Goal: Task Accomplishment & Management: Use online tool/utility

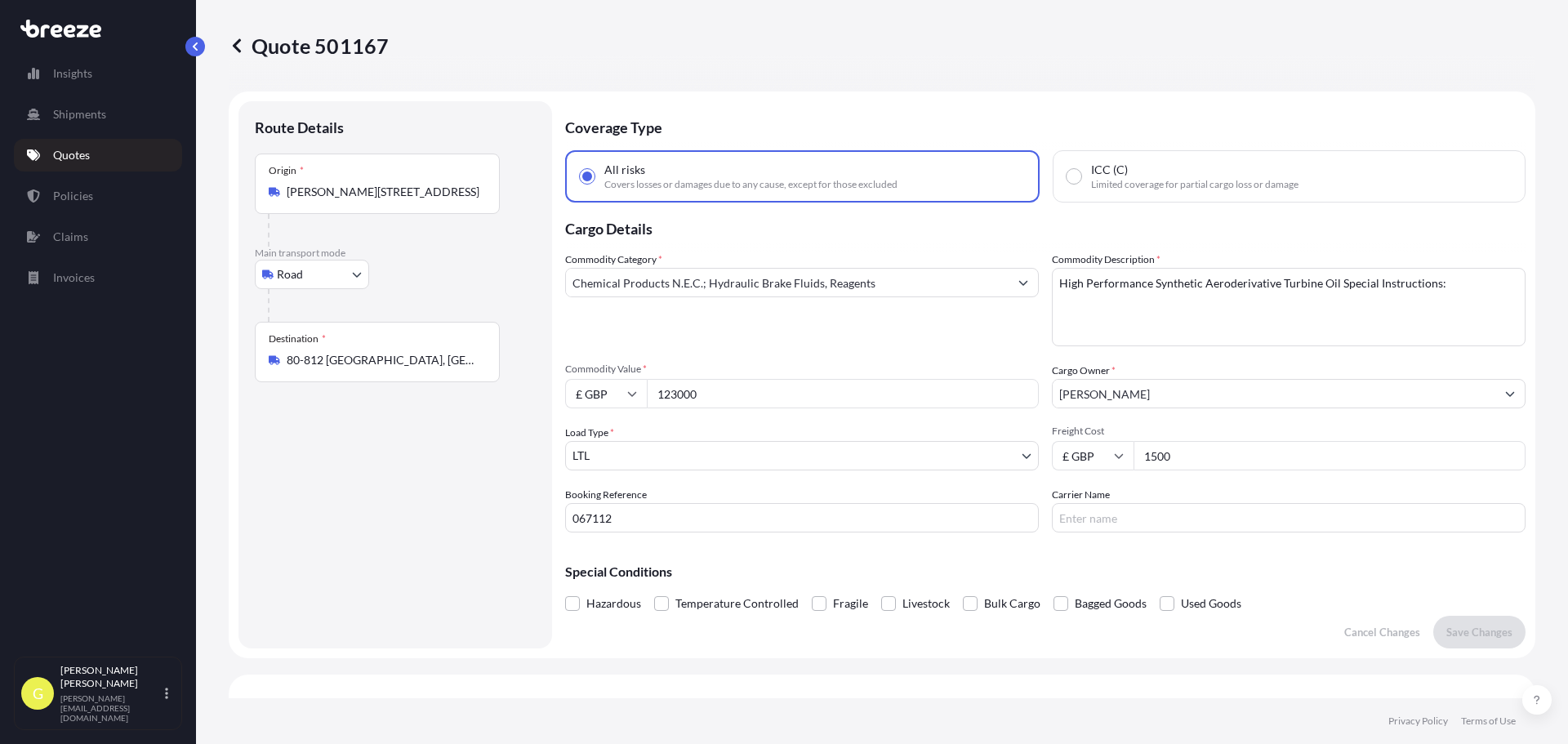
select select "Road"
select select "1"
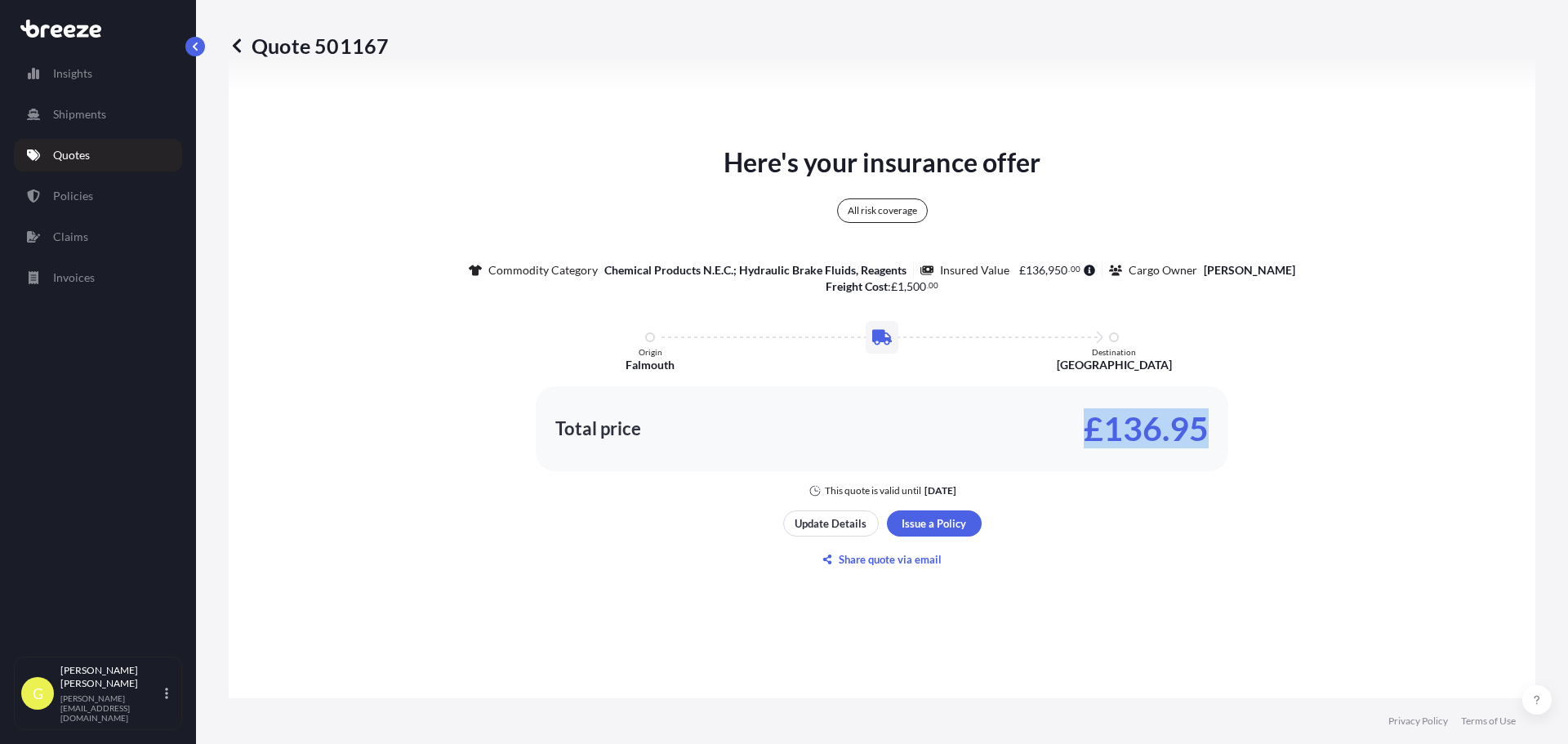
click at [1357, 529] on div "Here's your insurance offer All risk coverage Commodity Category Chemical Produ…" at bounding box center [881, 358] width 1261 height 997
click at [1320, 571] on div "Here's your insurance offer All risk coverage Commodity Category Chemical Produ…" at bounding box center [881, 358] width 1261 height 997
click at [846, 275] on p "Chemical Products N.E.C.; Hydraulic Brake Fluids, Reagents" at bounding box center [755, 270] width 302 height 16
click at [832, 520] on p "Update Details" at bounding box center [830, 523] width 72 height 16
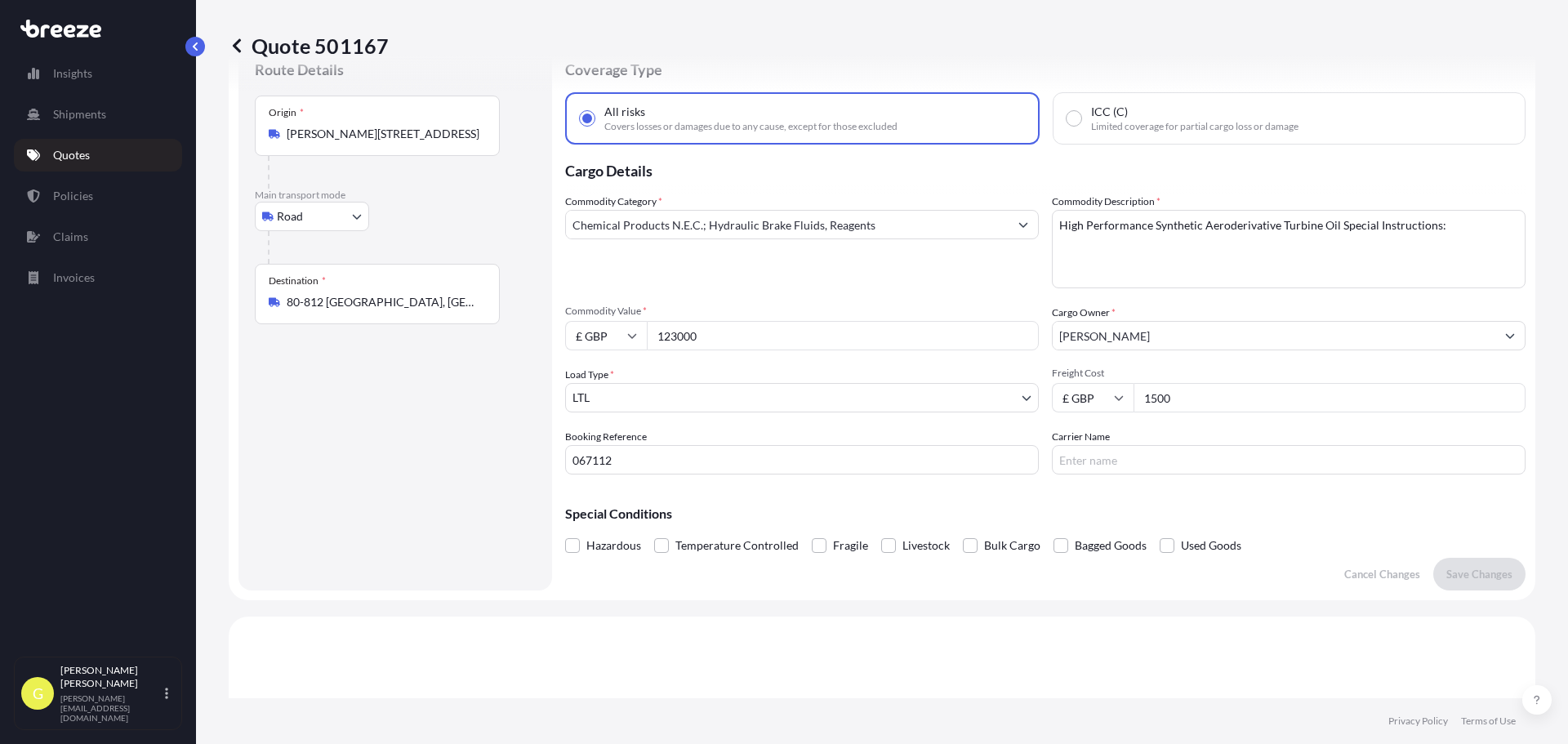
scroll to position [26, 0]
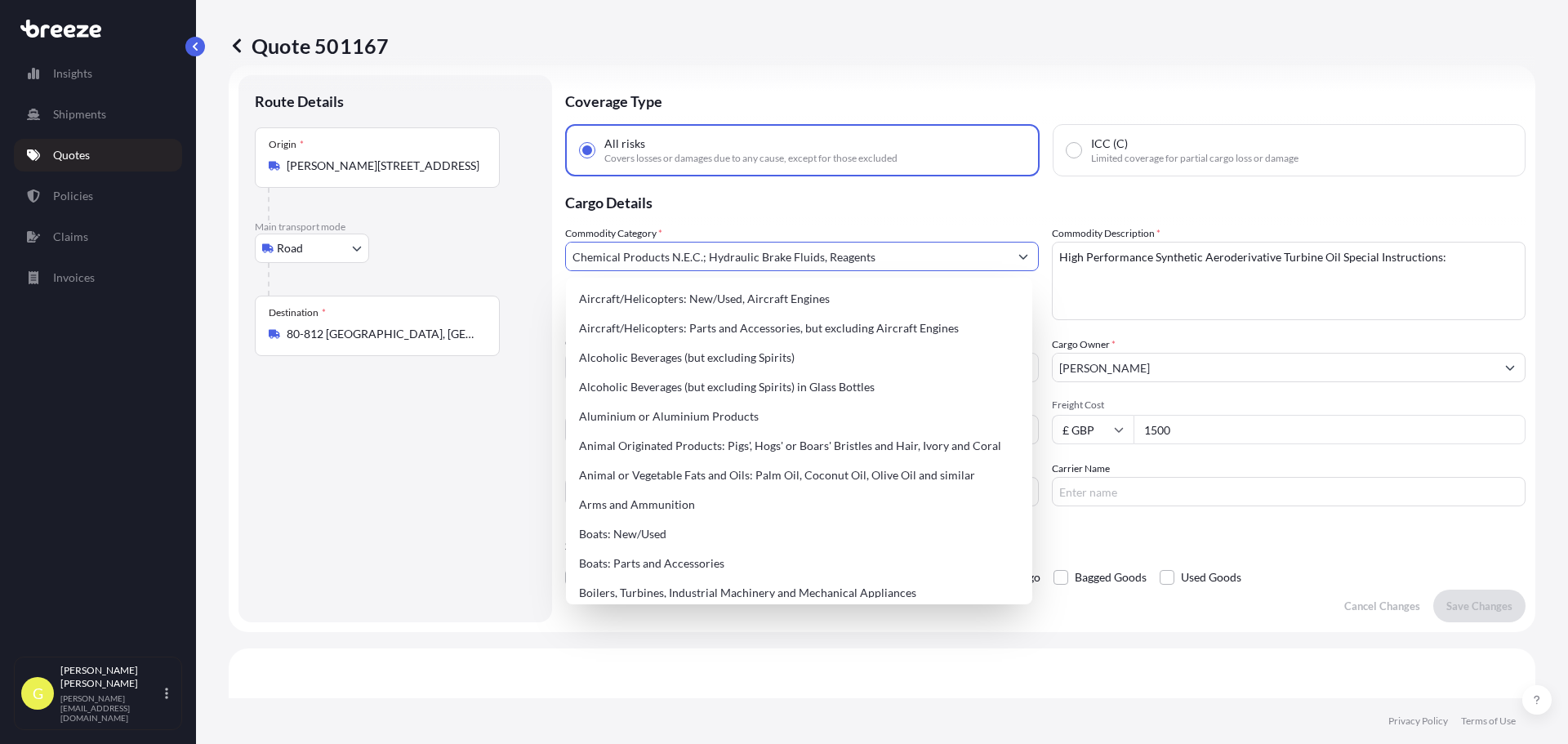
click at [678, 258] on input "Chemical Products N.E.C.; Hydraulic Brake Fluids, Reagents" at bounding box center [787, 256] width 443 height 30
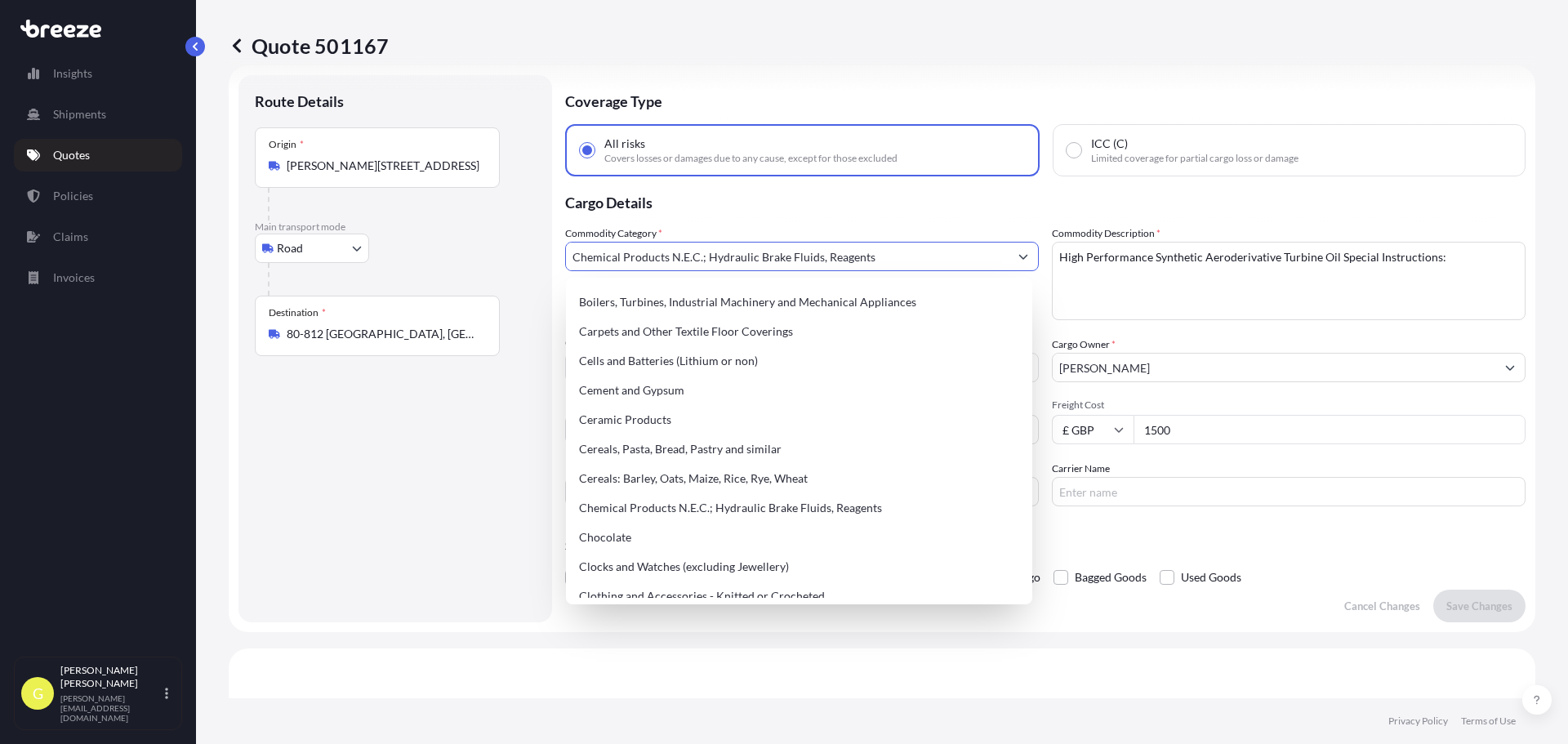
scroll to position [0, 0]
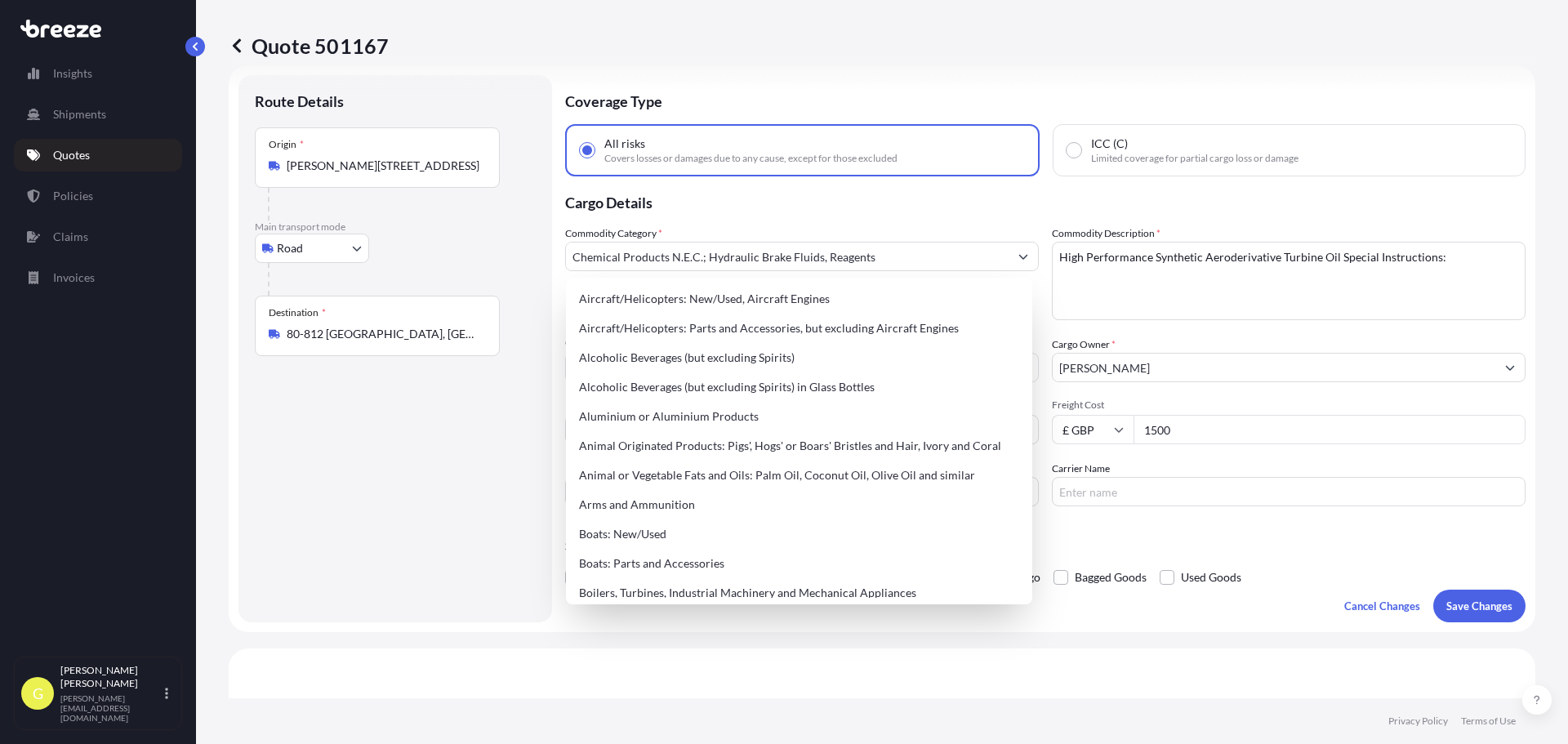
click at [950, 227] on div "Commodity Category * Chemical Products N.E.C.; Hydraulic Brake Fluids, Reagents" at bounding box center [802, 273] width 474 height 95
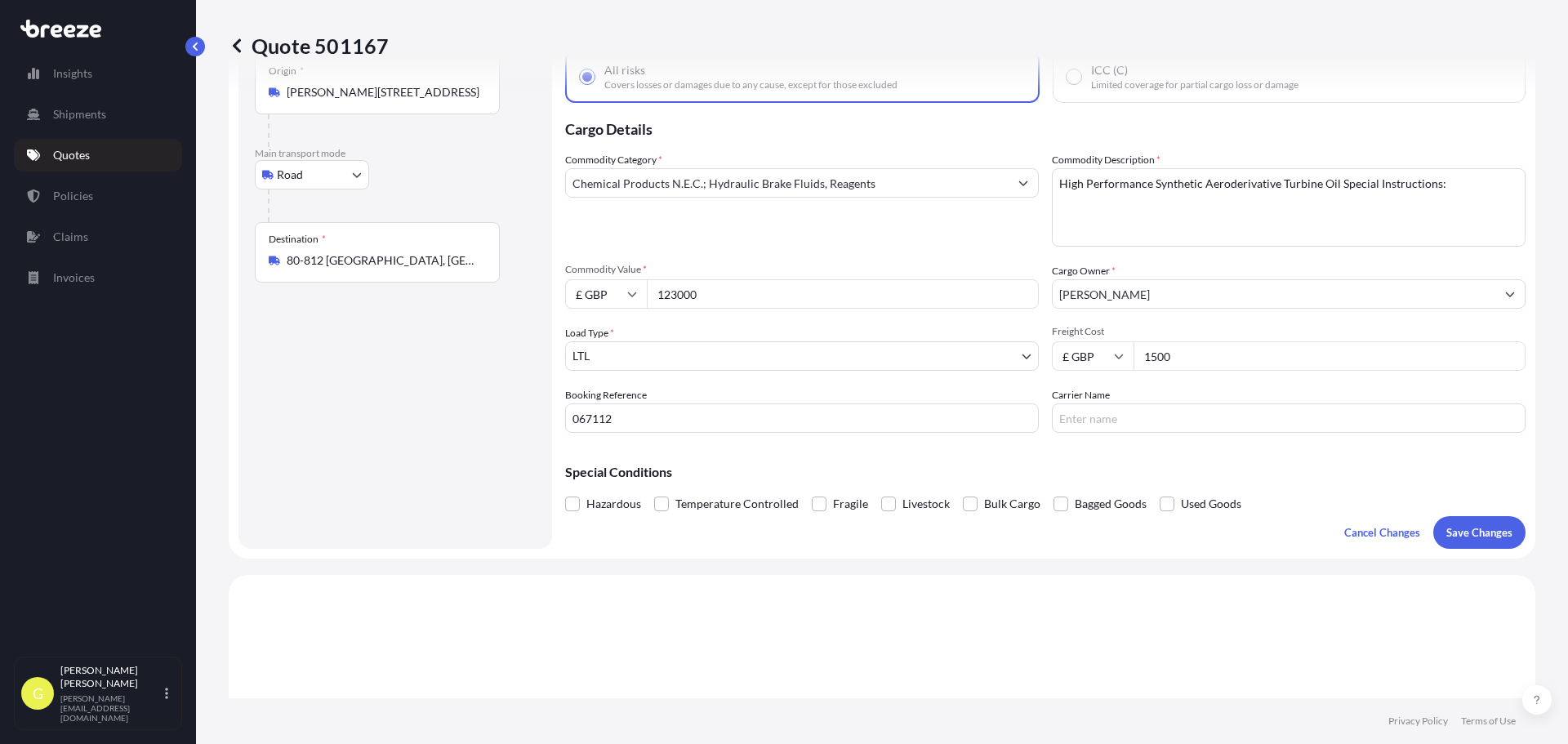
scroll to position [190, 0]
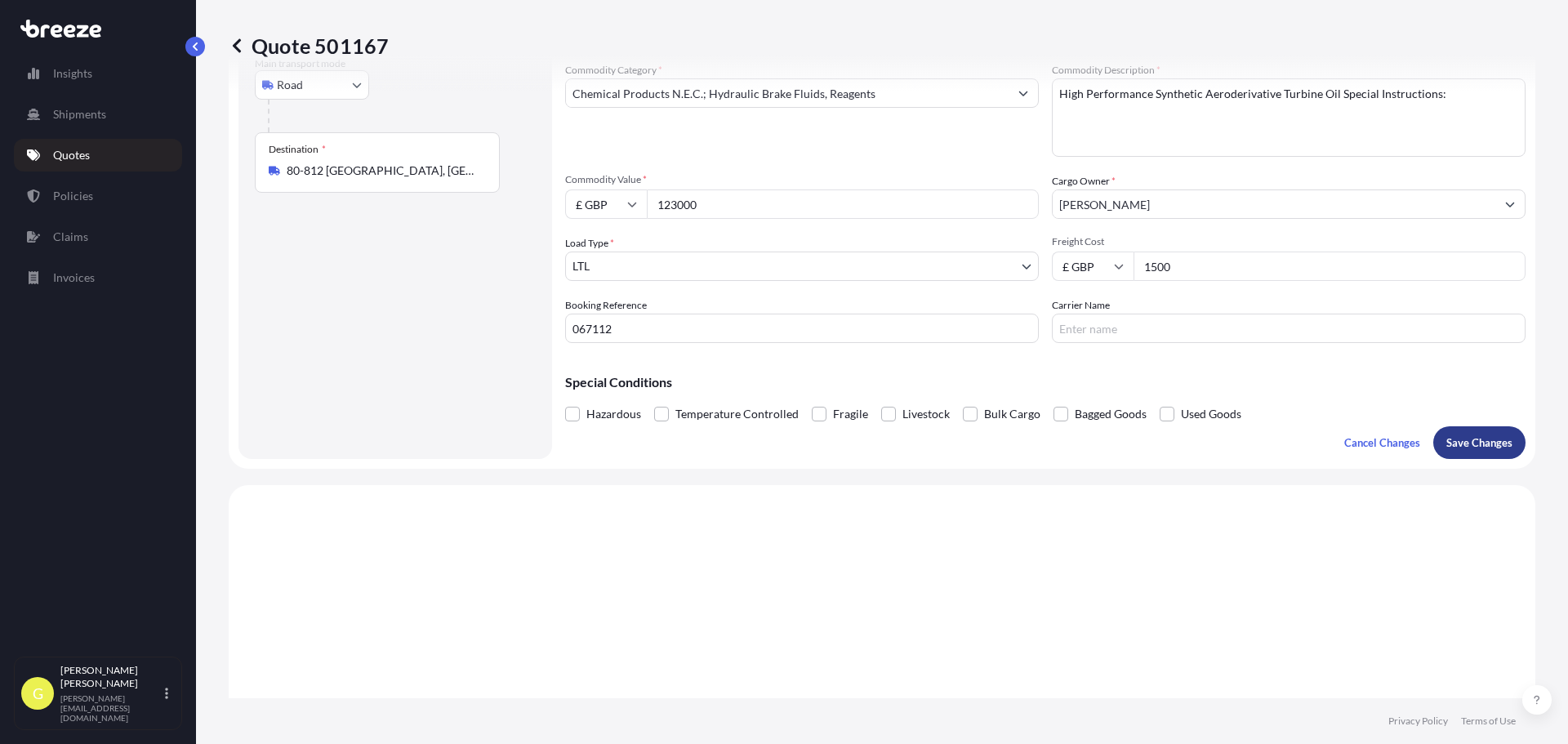
click at [1483, 451] on button "Save Changes" at bounding box center [1479, 443] width 92 height 33
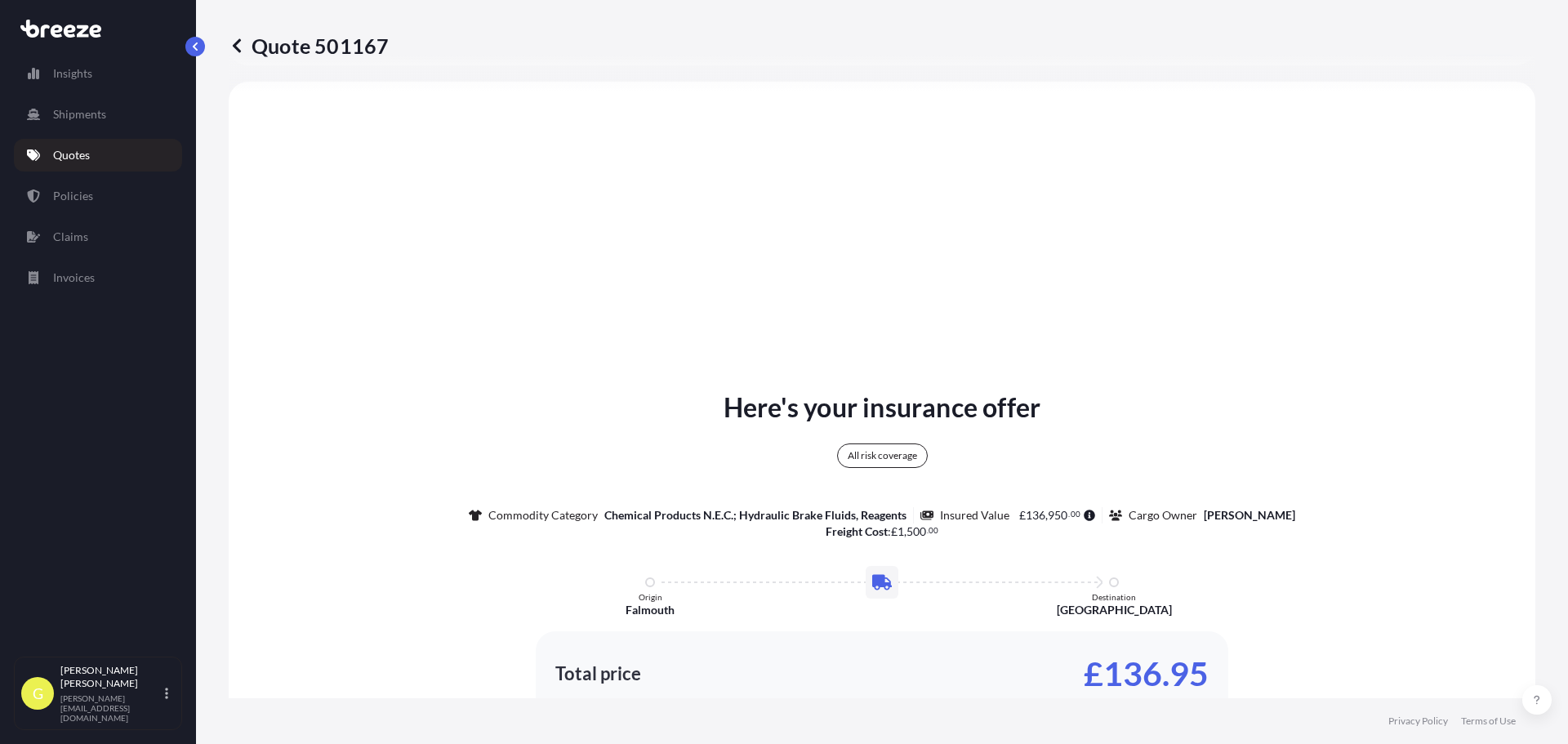
select select "Road"
select select "1"
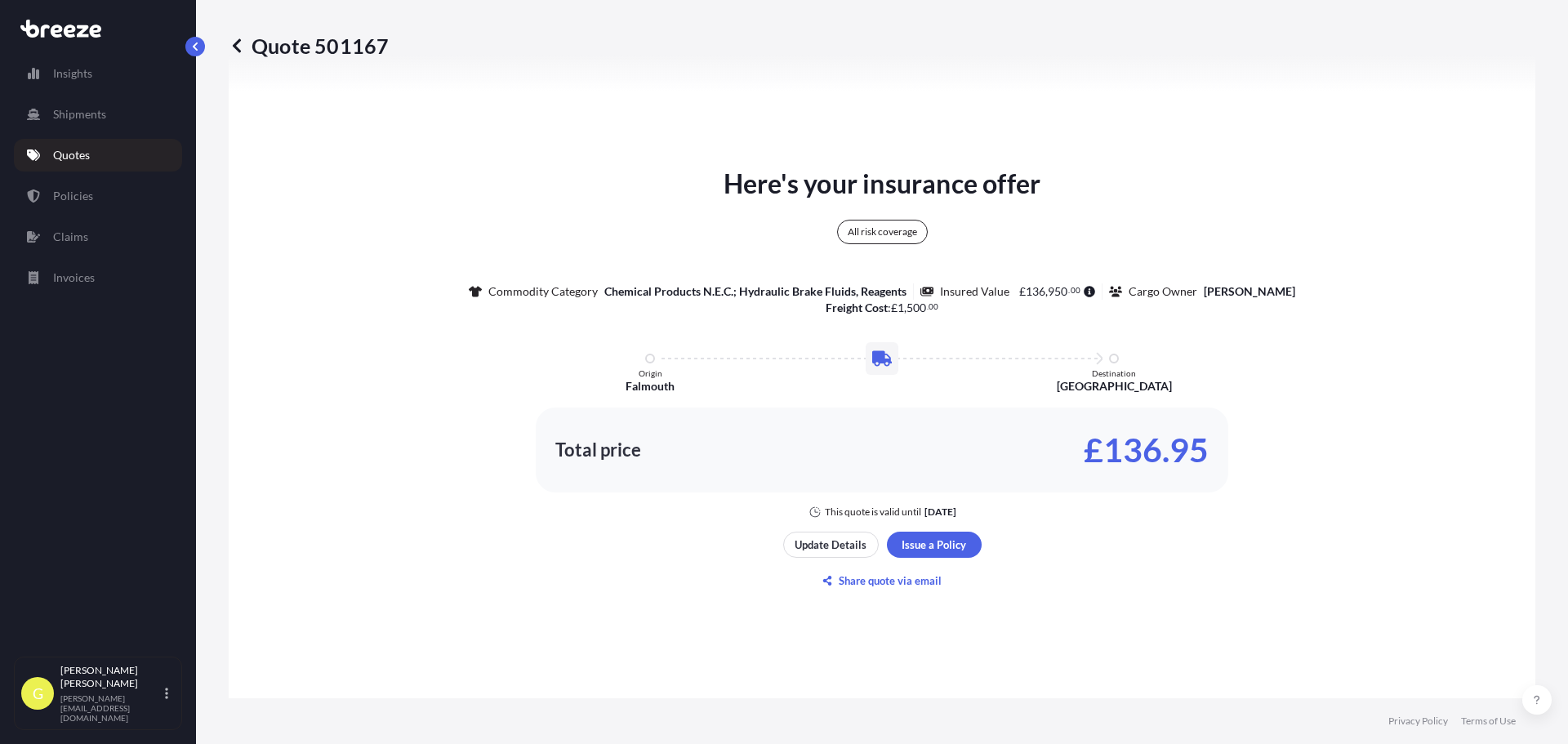
scroll to position [838, 0]
